Goal: Information Seeking & Learning: Learn about a topic

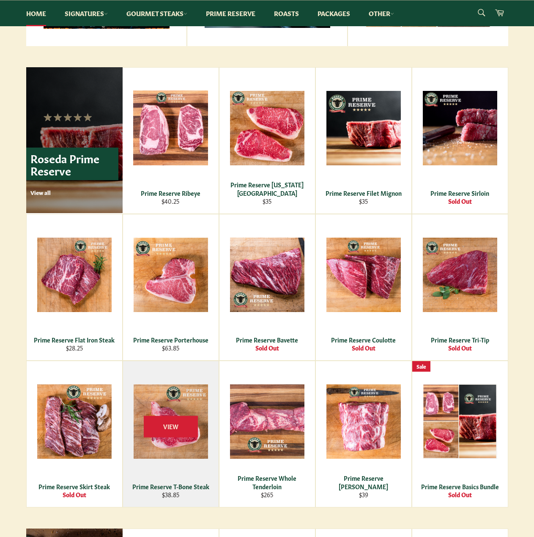
scroll to position [501, 0]
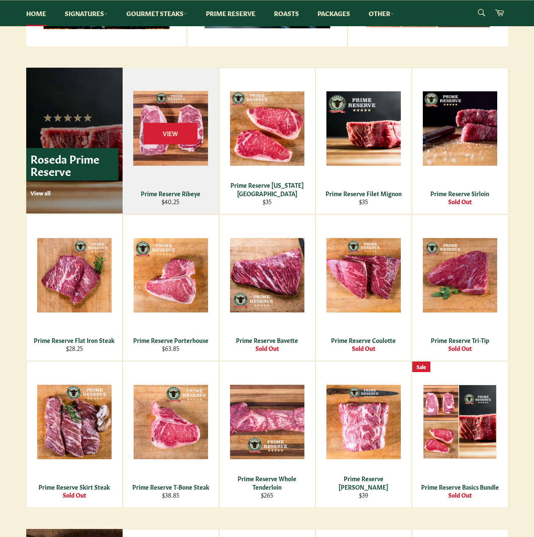
click at [163, 166] on div "View" at bounding box center [171, 141] width 96 height 146
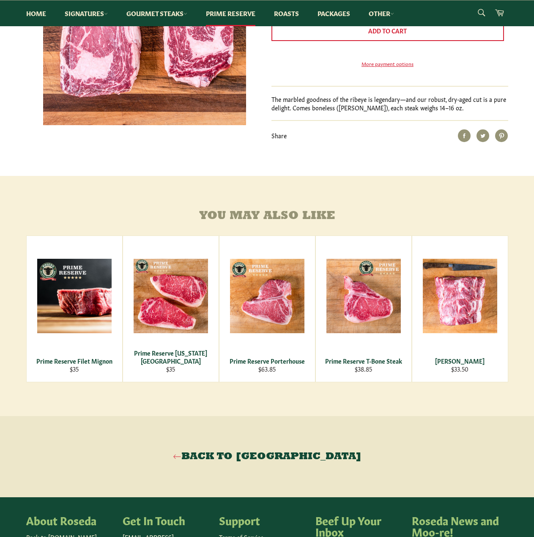
scroll to position [253, 0]
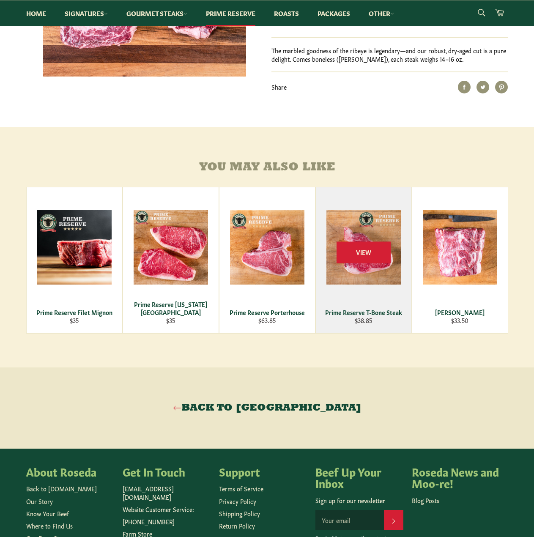
click at [339, 283] on div "View" at bounding box center [363, 260] width 95 height 146
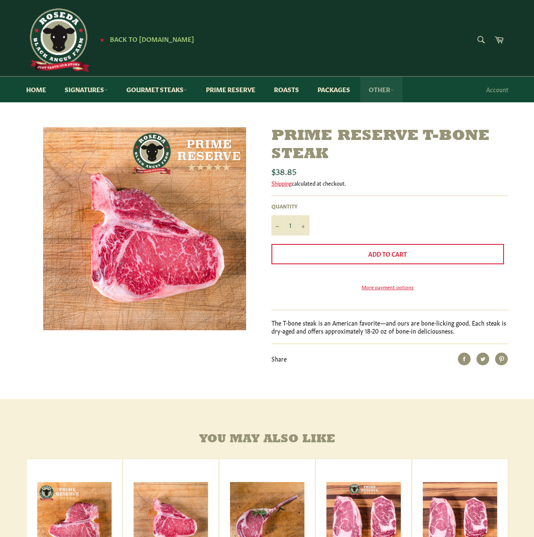
click at [376, 91] on link "Other" at bounding box center [381, 89] width 42 height 26
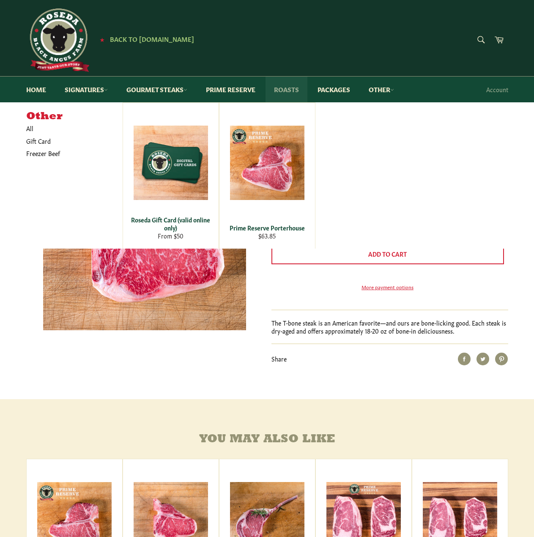
click at [288, 90] on link "Roasts" at bounding box center [286, 89] width 42 height 26
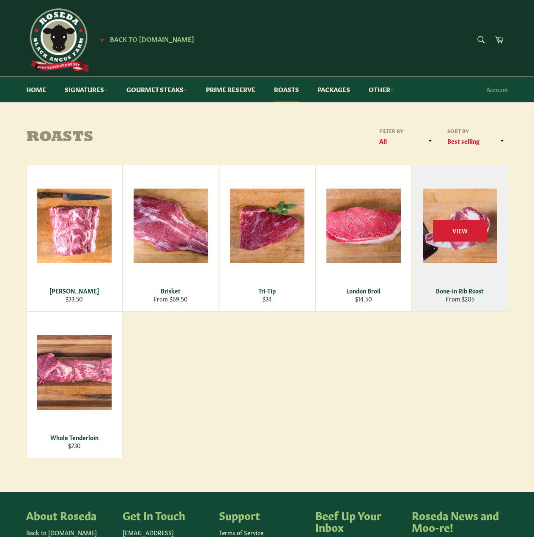
click at [461, 256] on div "View" at bounding box center [459, 238] width 95 height 146
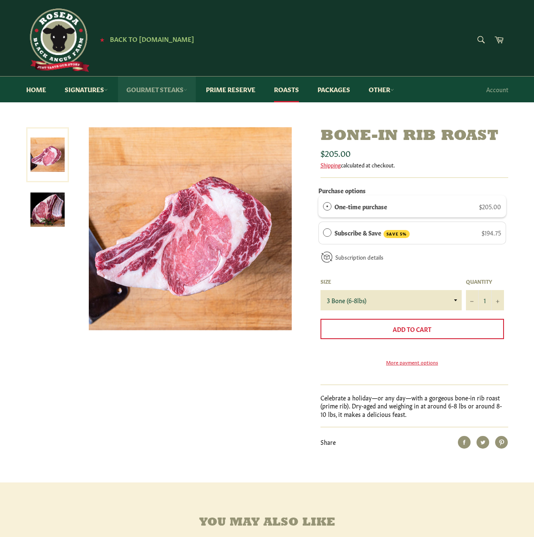
click at [150, 90] on link "Gourmet Steaks" at bounding box center [157, 89] width 78 height 26
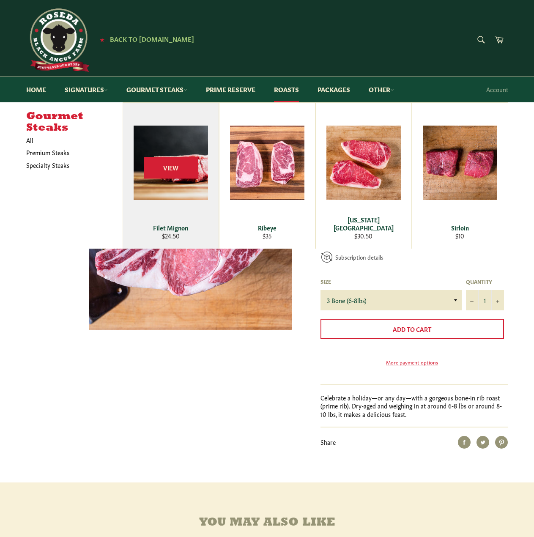
click at [149, 195] on div "View" at bounding box center [170, 176] width 95 height 146
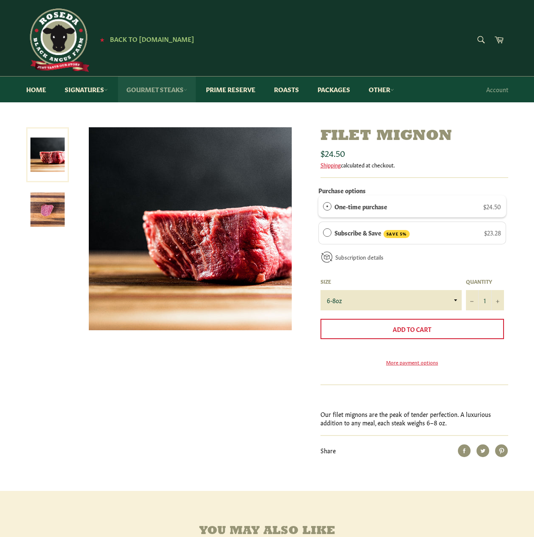
click at [133, 92] on link "Gourmet Steaks" at bounding box center [157, 89] width 78 height 26
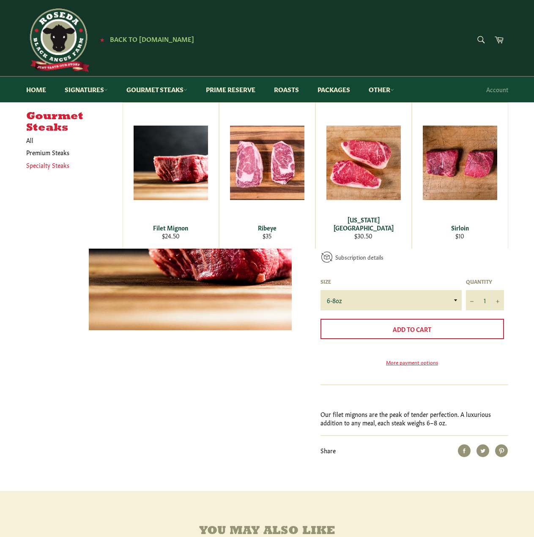
click at [55, 163] on link "Specialty Steaks" at bounding box center [68, 165] width 92 height 12
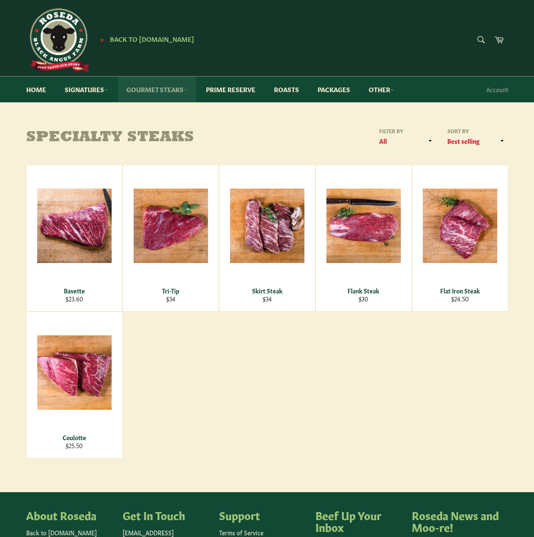
click at [172, 93] on link "Gourmet Steaks" at bounding box center [157, 89] width 78 height 26
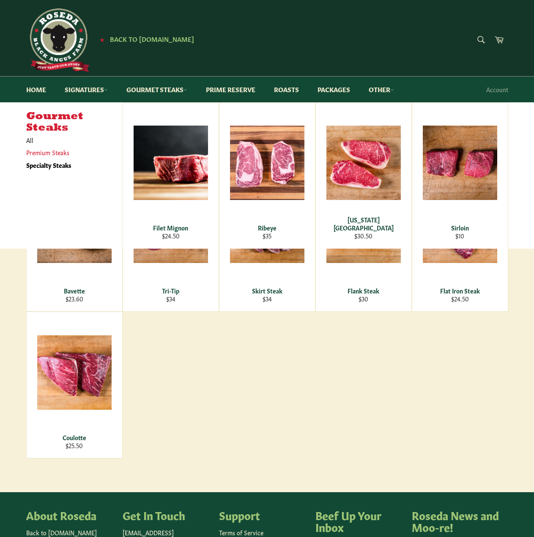
click at [57, 150] on link "Premium Steaks" at bounding box center [68, 152] width 92 height 12
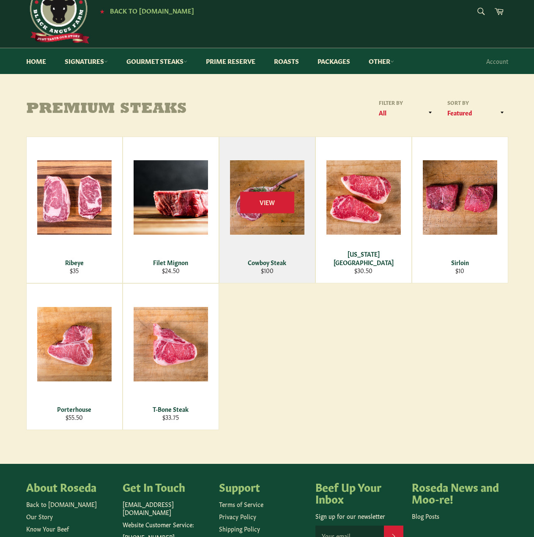
scroll to position [84, 0]
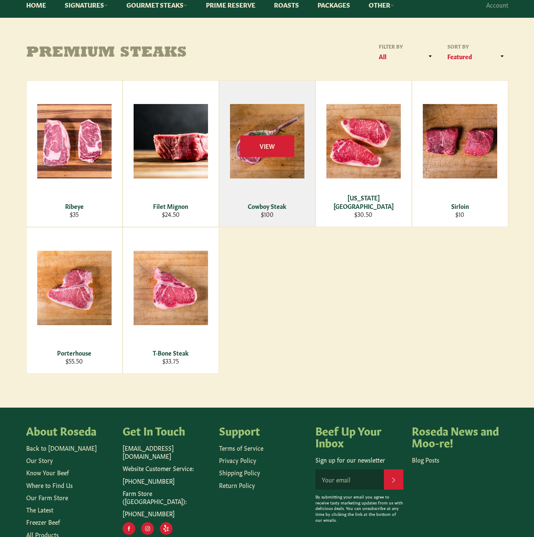
click at [269, 202] on div "Cowboy Steak" at bounding box center [266, 206] width 85 height 8
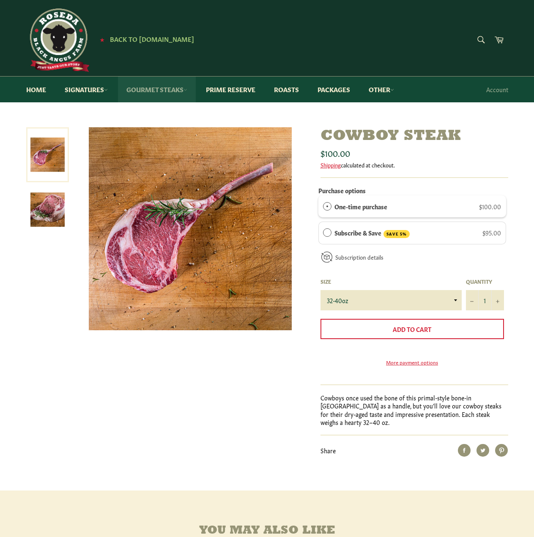
click at [168, 92] on link "Gourmet Steaks" at bounding box center [157, 89] width 78 height 26
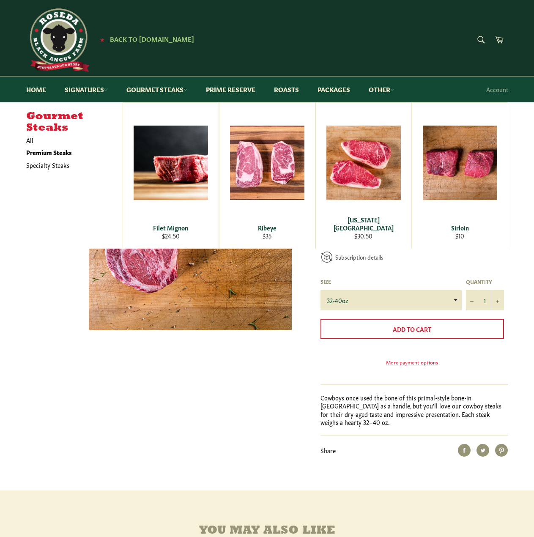
click at [39, 304] on div at bounding box center [169, 232] width 286 height 211
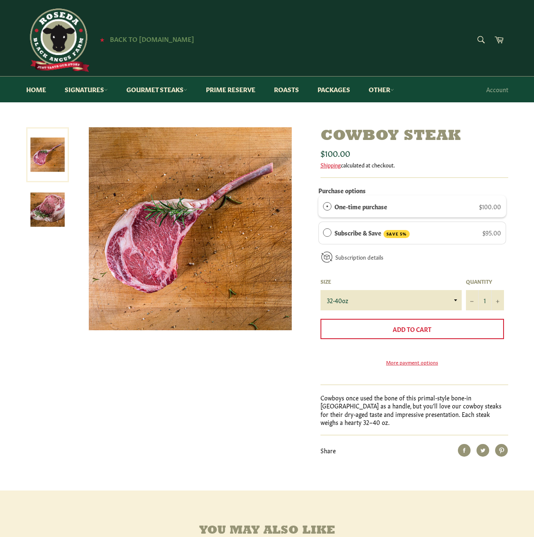
click at [135, 41] on span "Back to [DOMAIN_NAME]" at bounding box center [152, 38] width 84 height 9
